Goal: Information Seeking & Learning: Find specific page/section

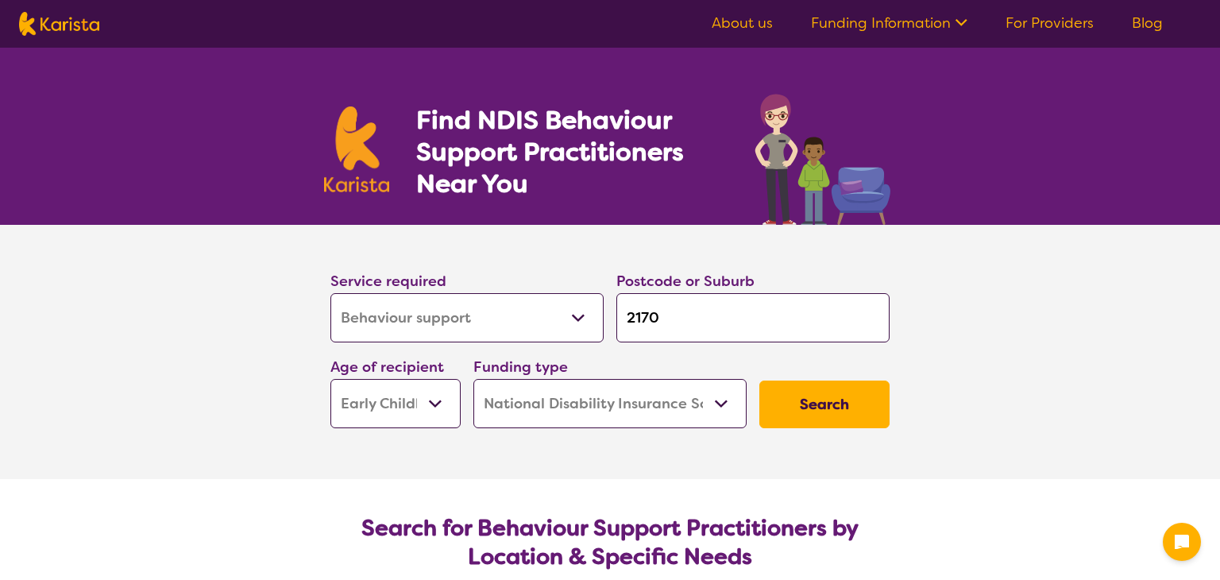
select select "Behaviour support"
select select "EC"
select select "NDIS"
select select "Behaviour support"
select select "EC"
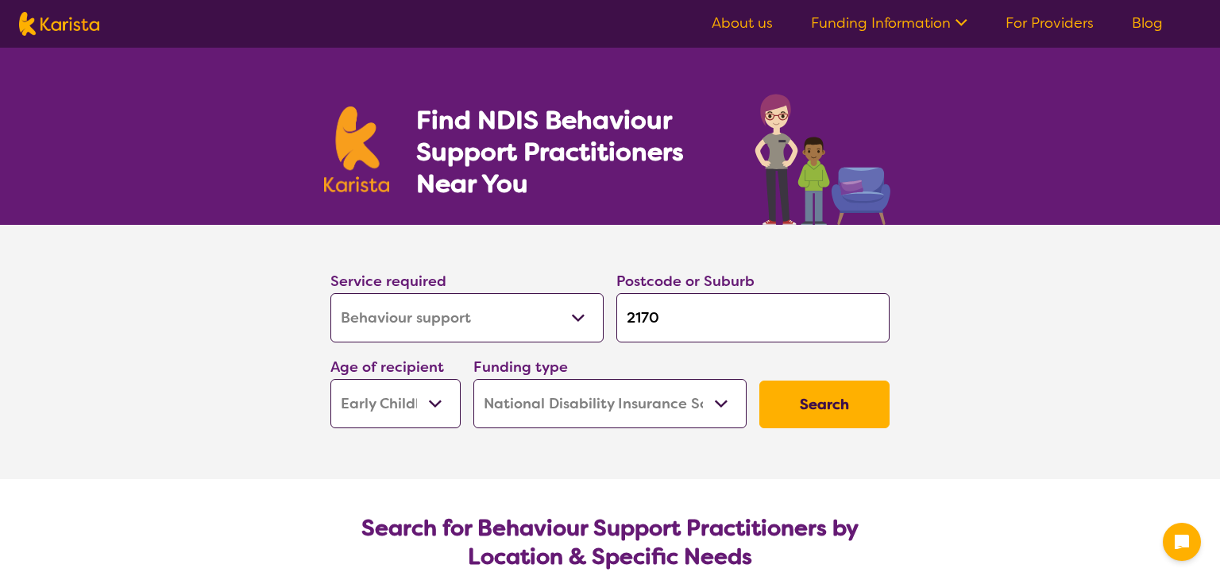
select select "NDIS"
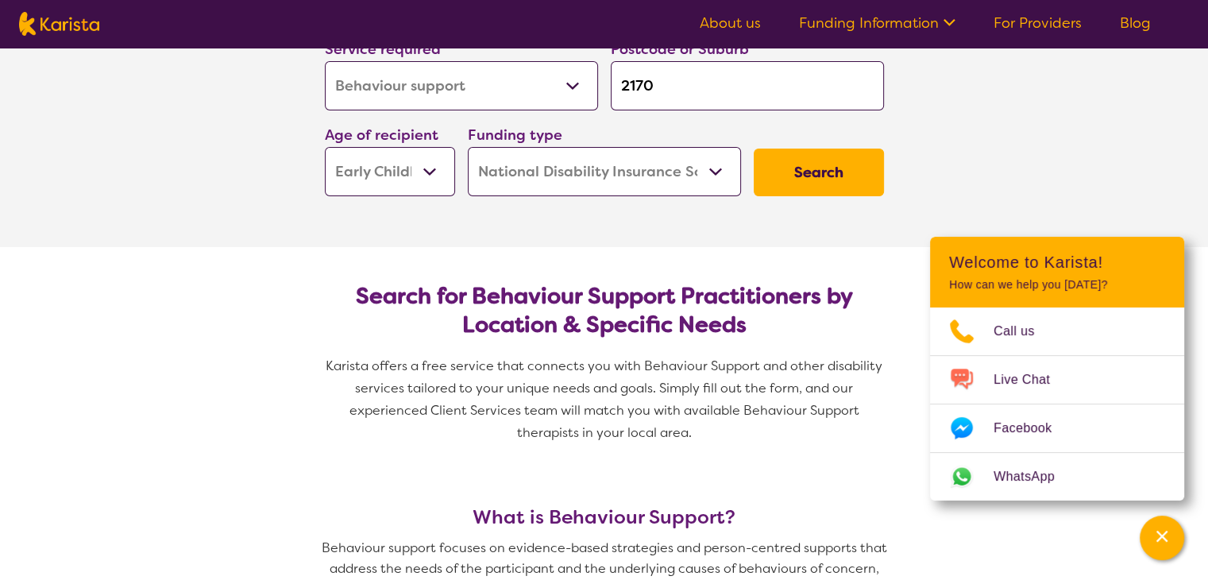
scroll to position [246, 0]
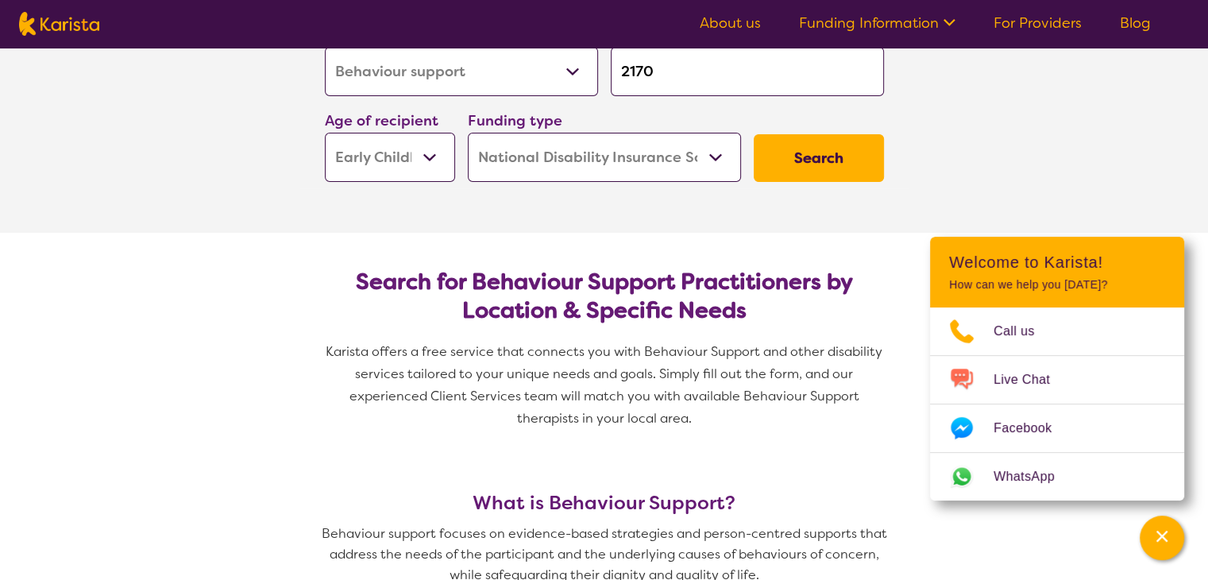
drag, startPoint x: 655, startPoint y: 70, endPoint x: 575, endPoint y: 80, distance: 80.9
click at [575, 80] on div "Service required Allied Health Assistant Assessment ([MEDICAL_DATA] or [MEDICAL…" at bounding box center [604, 102] width 572 height 171
type input "2"
type input "21"
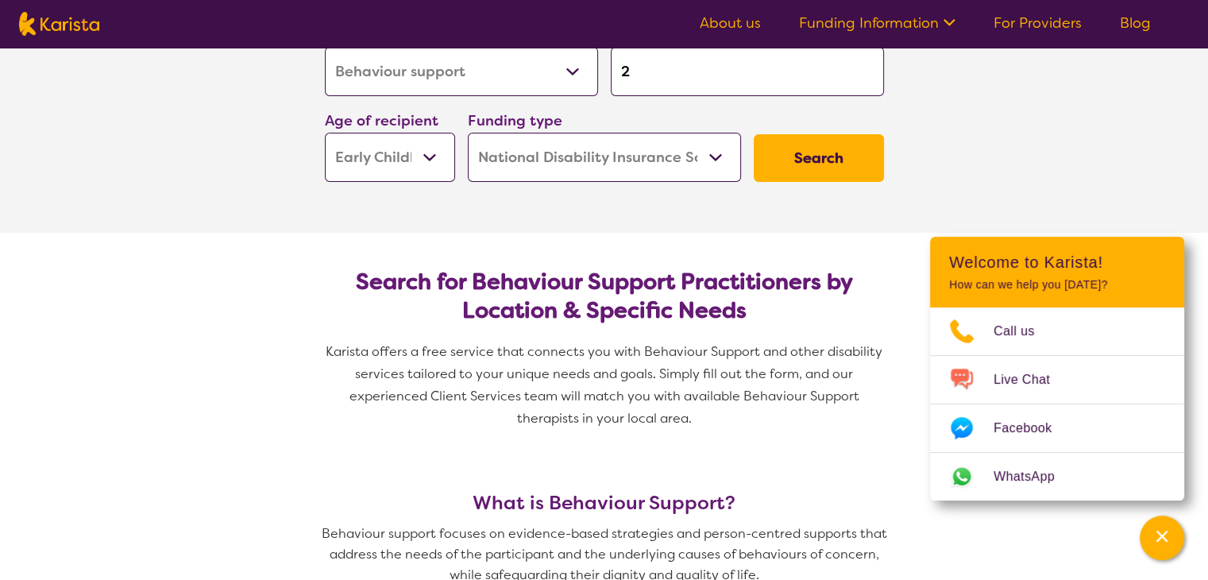
type input "21"
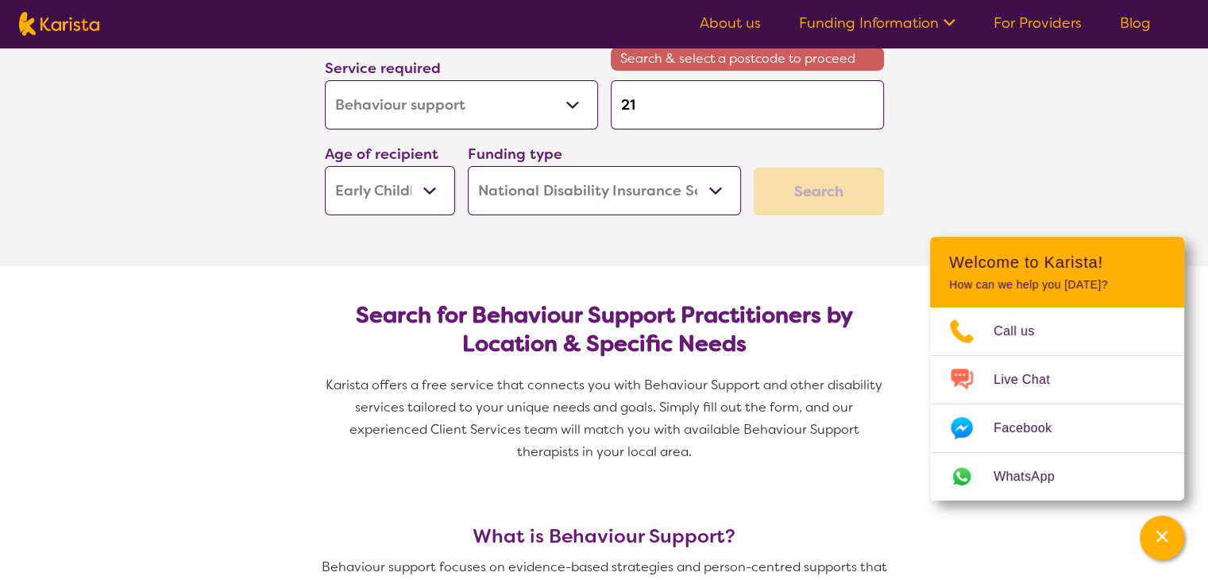
type input "216"
type input "2166"
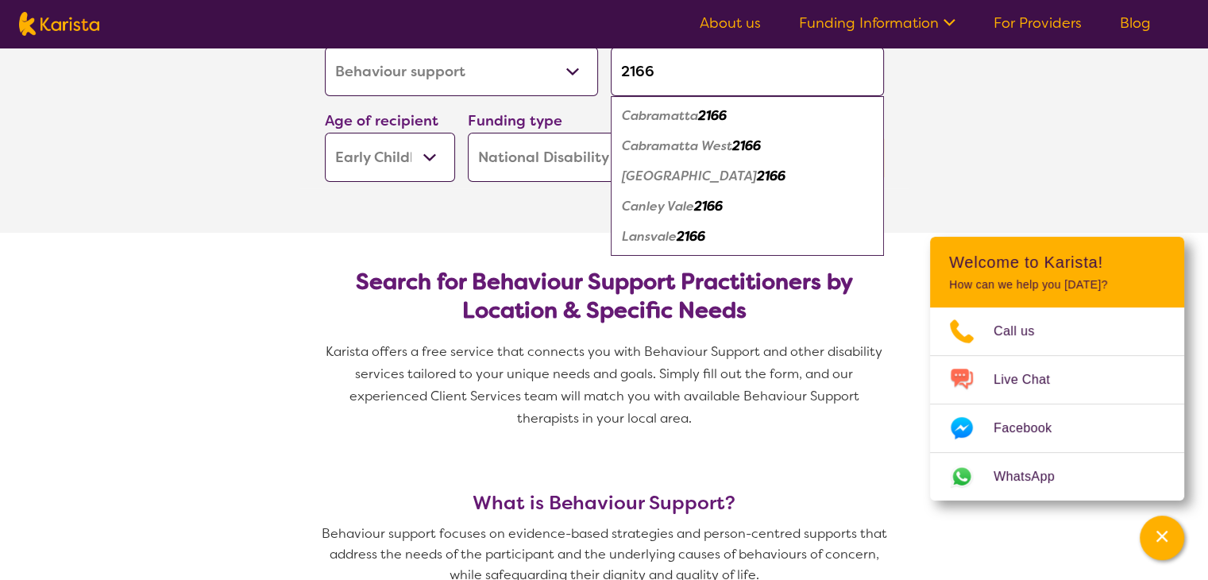
type input "2166"
click at [670, 120] on em "Cabramatta" at bounding box center [660, 115] width 76 height 17
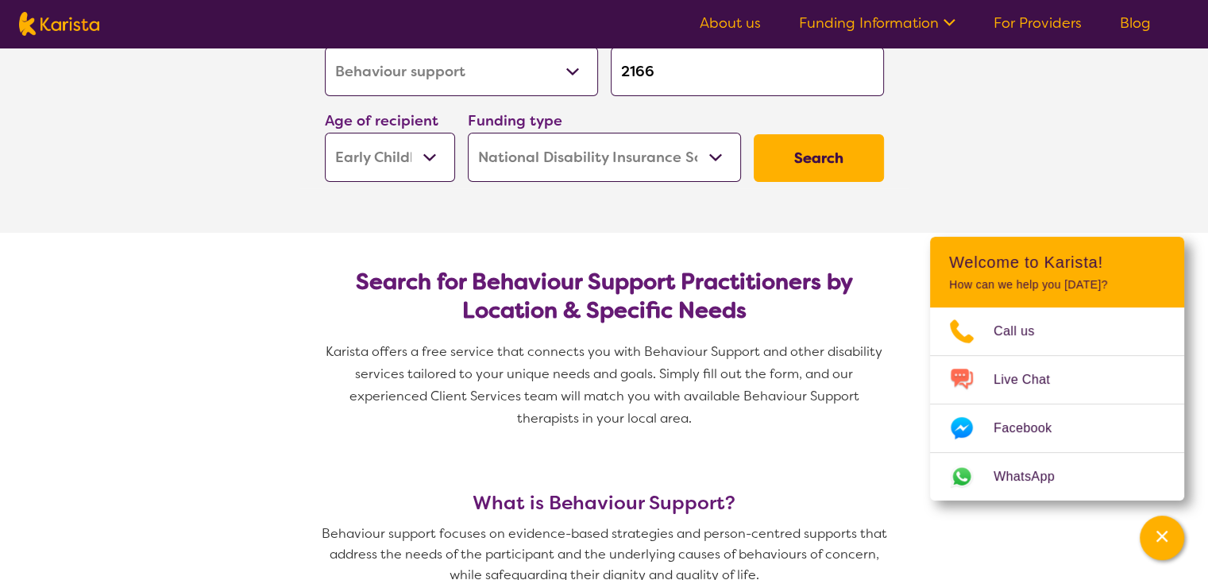
click at [835, 141] on button "Search" at bounding box center [818, 158] width 130 height 48
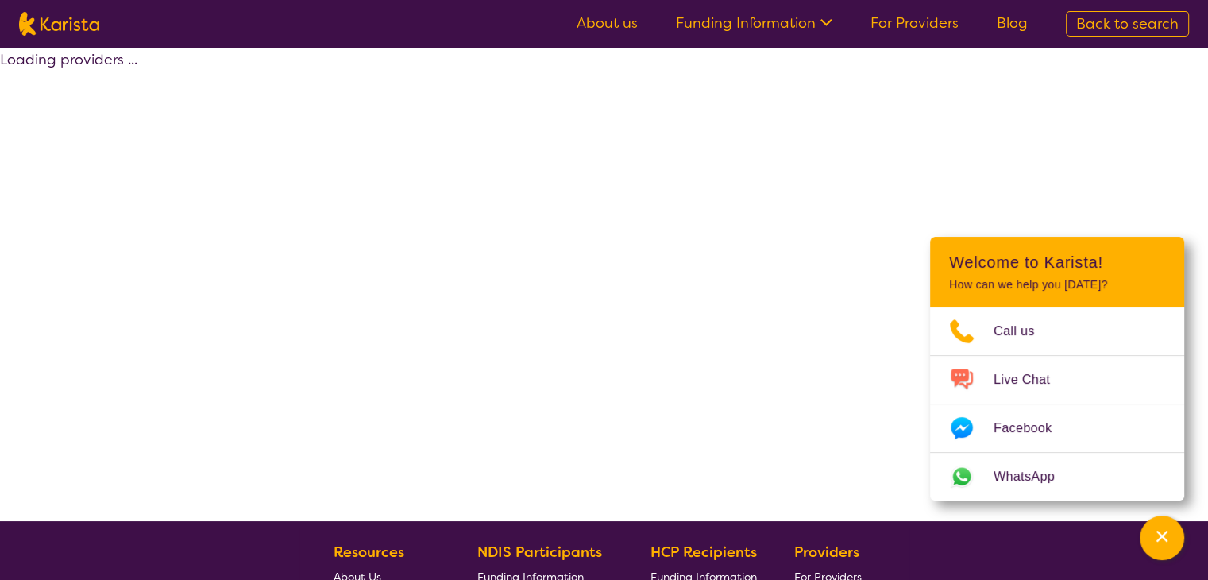
select select "by_score"
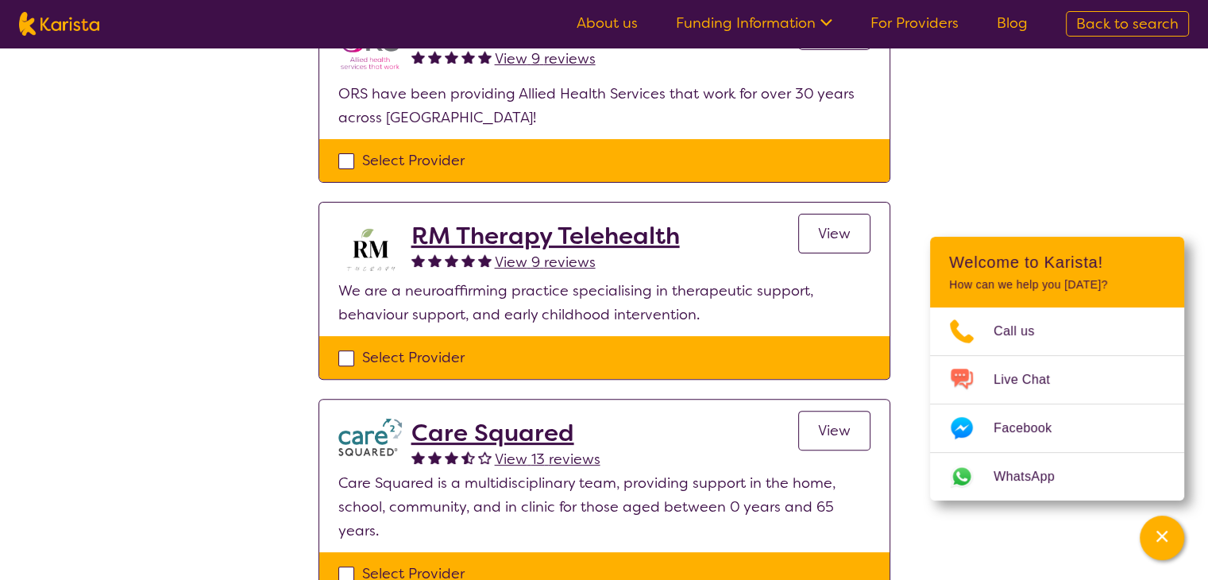
scroll to position [451, 0]
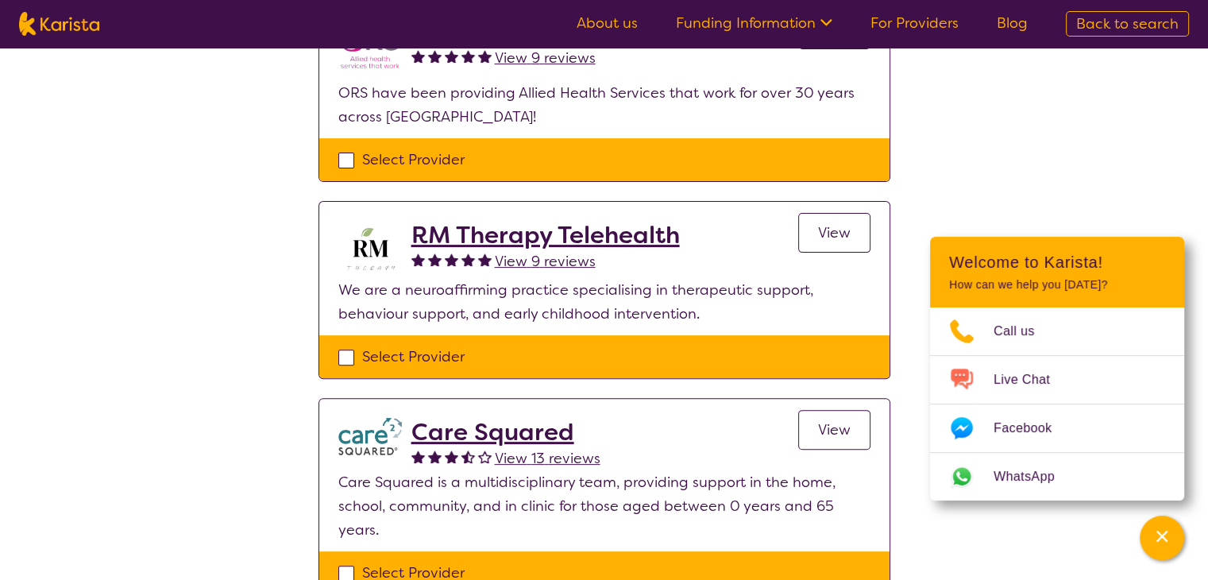
click at [237, 411] on div "Select one or more providers and click the 'NEXT' button to proceed 1 - 5 of 5 …" at bounding box center [604, 226] width 1208 height 1258
